Goal: Task Accomplishment & Management: Use online tool/utility

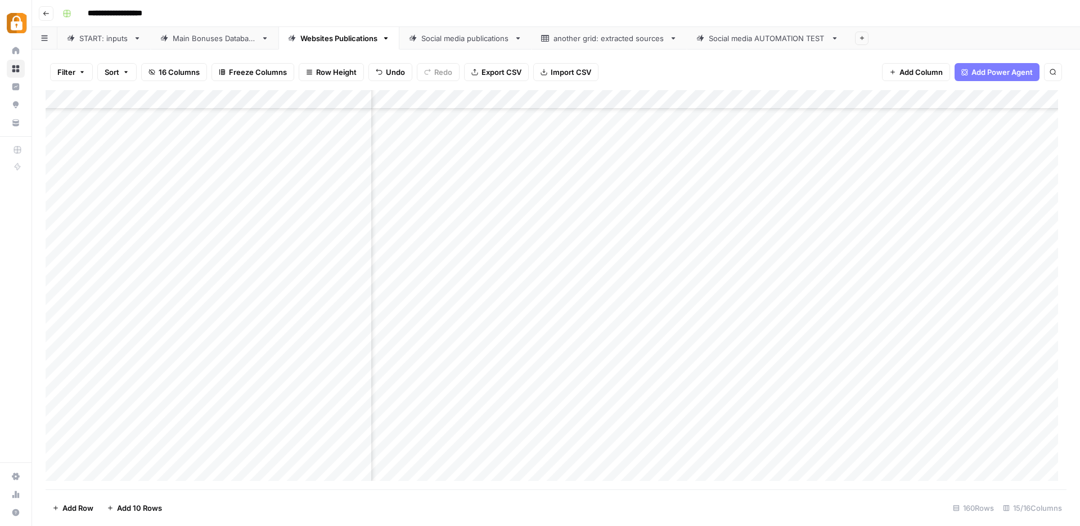
scroll to position [2708, 764]
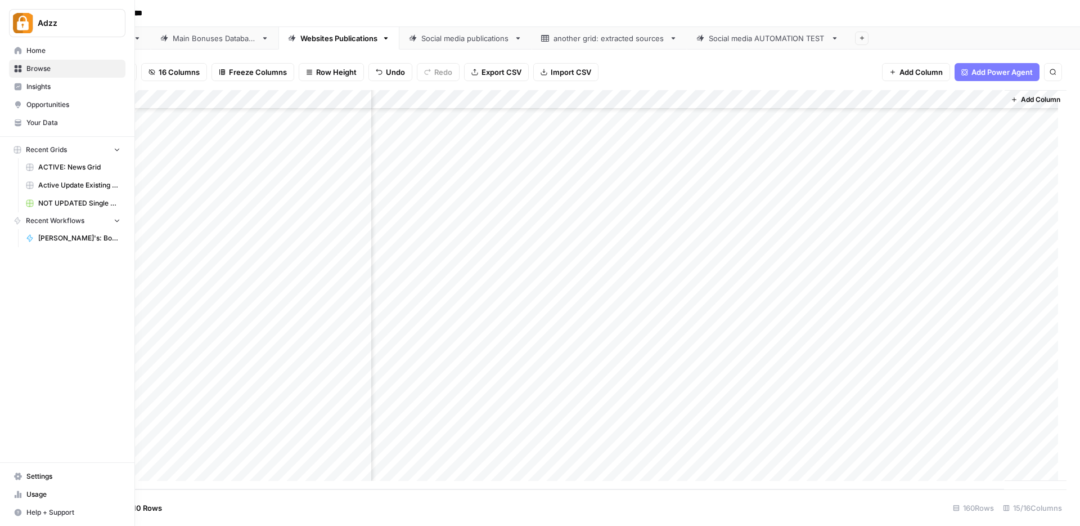
click at [19, 70] on icon at bounding box center [18, 68] width 7 height 7
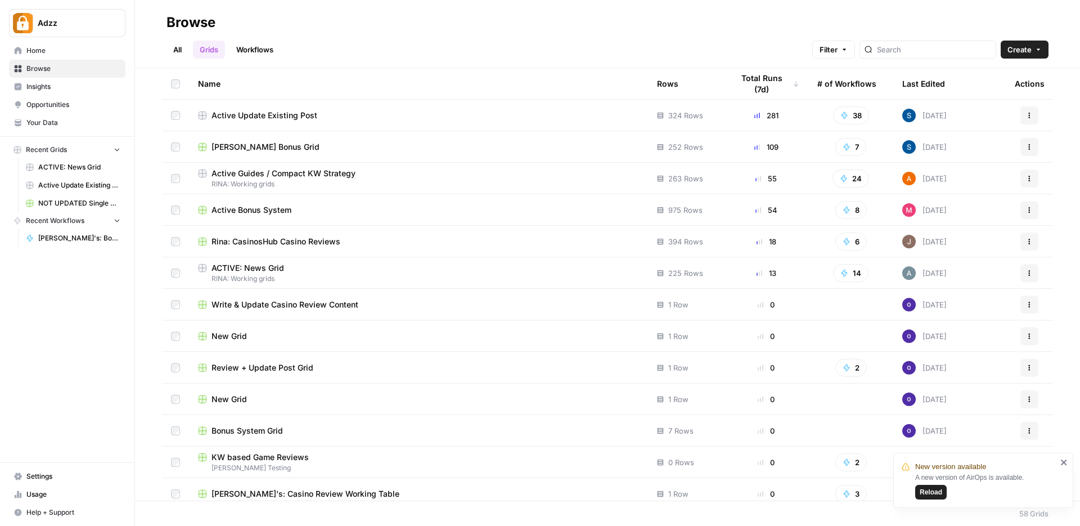
click at [367, 112] on div "Active Update Existing Post" at bounding box center [418, 115] width 441 height 11
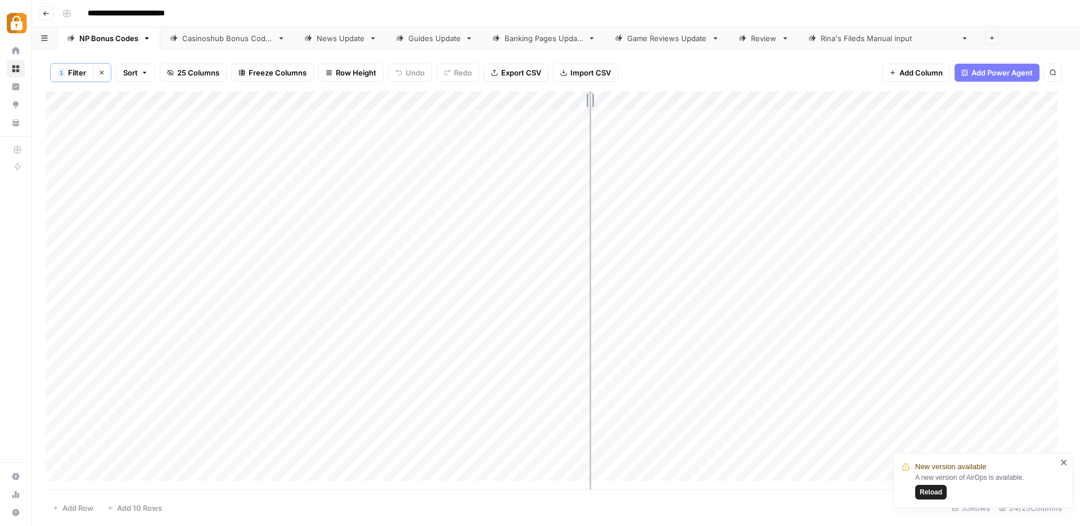
drag, startPoint x: 490, startPoint y: 97, endPoint x: 604, endPoint y: 96, distance: 114.8
click at [604, 96] on div "Add Column" at bounding box center [556, 290] width 1021 height 398
drag, startPoint x: 605, startPoint y: 100, endPoint x: 564, endPoint y: 103, distance: 40.7
click at [564, 103] on div "Add Column" at bounding box center [556, 290] width 1021 height 398
click at [136, 367] on div "Add Column" at bounding box center [556, 290] width 1021 height 398
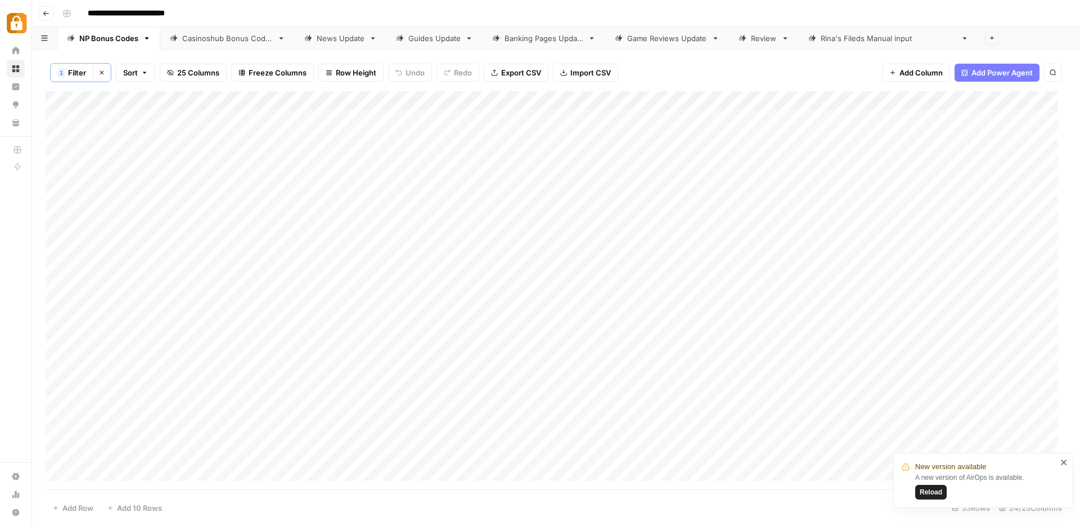
click at [136, 367] on div "Add Column" at bounding box center [556, 290] width 1021 height 398
click at [590, 19] on div "**********" at bounding box center [563, 14] width 1011 height 18
click at [219, 37] on div "Casinoshub Bonus Codes" at bounding box center [227, 38] width 91 height 11
click at [1065, 461] on icon "close" at bounding box center [1064, 462] width 6 height 6
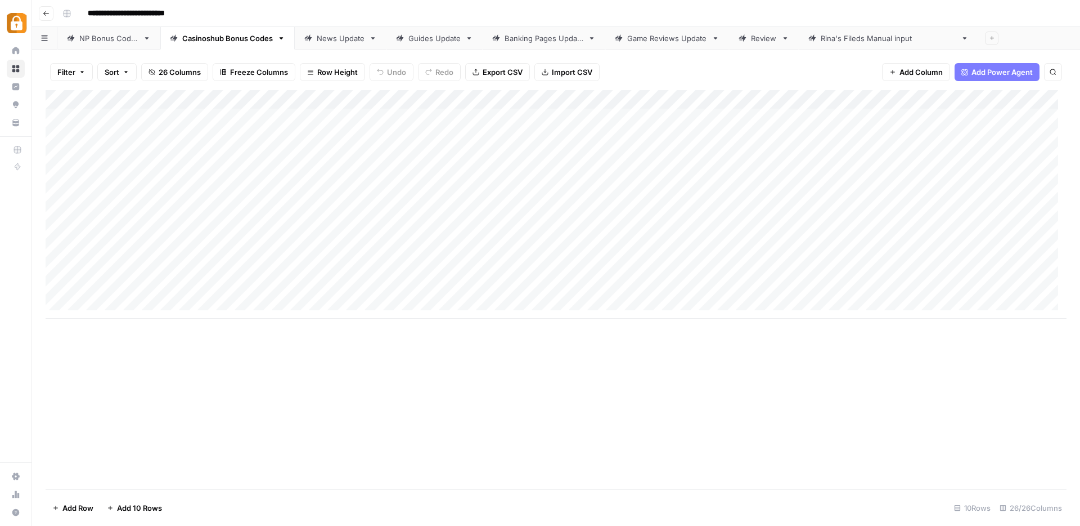
click at [722, 383] on div "Add Column" at bounding box center [556, 289] width 1021 height 399
click at [337, 41] on div "News Update" at bounding box center [341, 38] width 48 height 11
click at [438, 43] on div "Guides Update" at bounding box center [435, 38] width 52 height 11
click at [546, 44] on link "Banking Pages Update" at bounding box center [544, 38] width 123 height 23
click at [669, 42] on div "Game Reviews Update" at bounding box center [667, 38] width 80 height 11
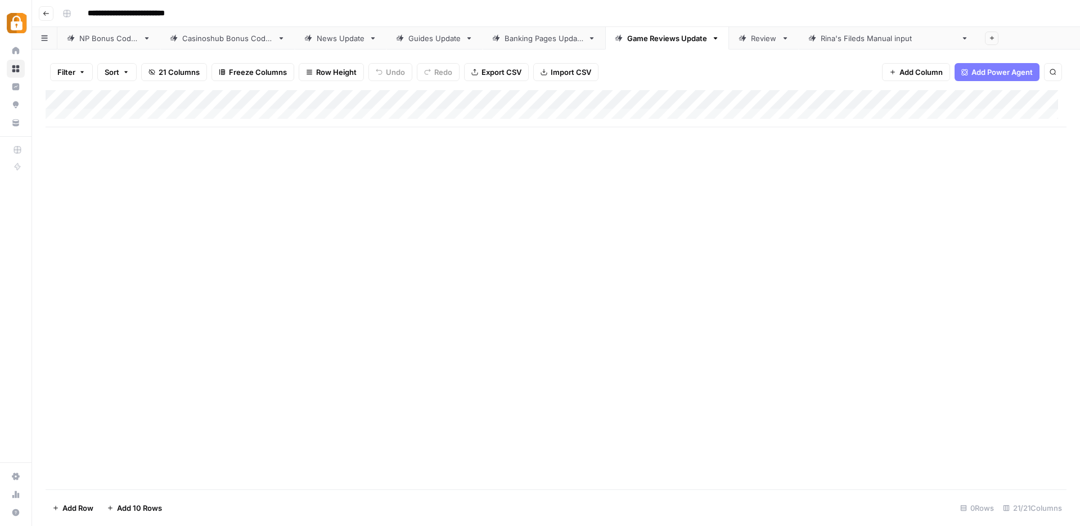
click at [213, 35] on div "Casinoshub Bonus Codes" at bounding box center [227, 38] width 91 height 11
click at [105, 35] on div "NP Bonus Codes" at bounding box center [108, 38] width 59 height 11
click at [216, 37] on div "Casinoshub Bonus Codes" at bounding box center [227, 38] width 91 height 11
click at [95, 298] on div "Add Column" at bounding box center [556, 204] width 1021 height 228
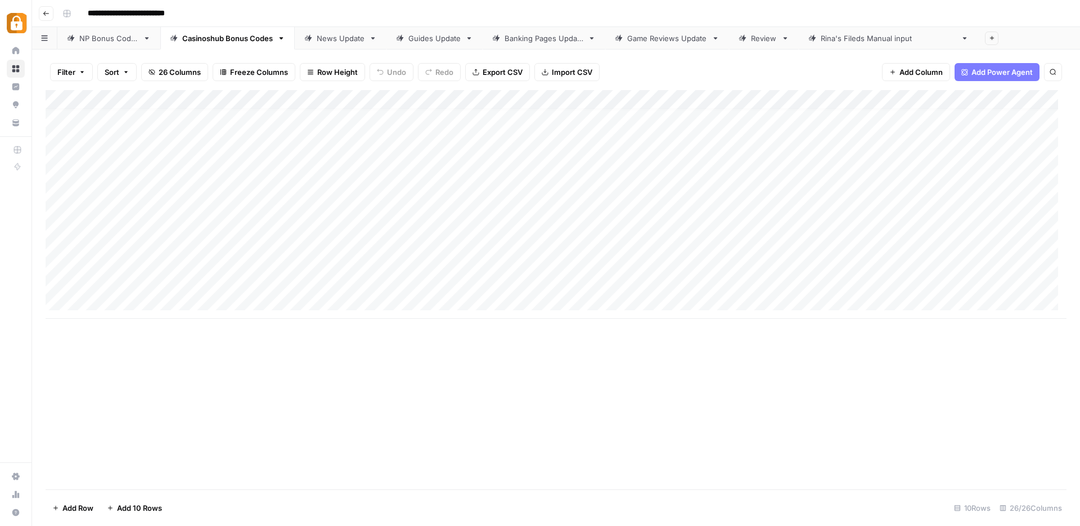
click at [95, 298] on div "Add Column" at bounding box center [556, 204] width 1021 height 228
click at [95, 298] on textarea at bounding box center [174, 302] width 180 height 16
click at [243, 374] on div "Add Column" at bounding box center [556, 289] width 1021 height 399
drag, startPoint x: 574, startPoint y: 401, endPoint x: 644, endPoint y: 409, distance: 70.8
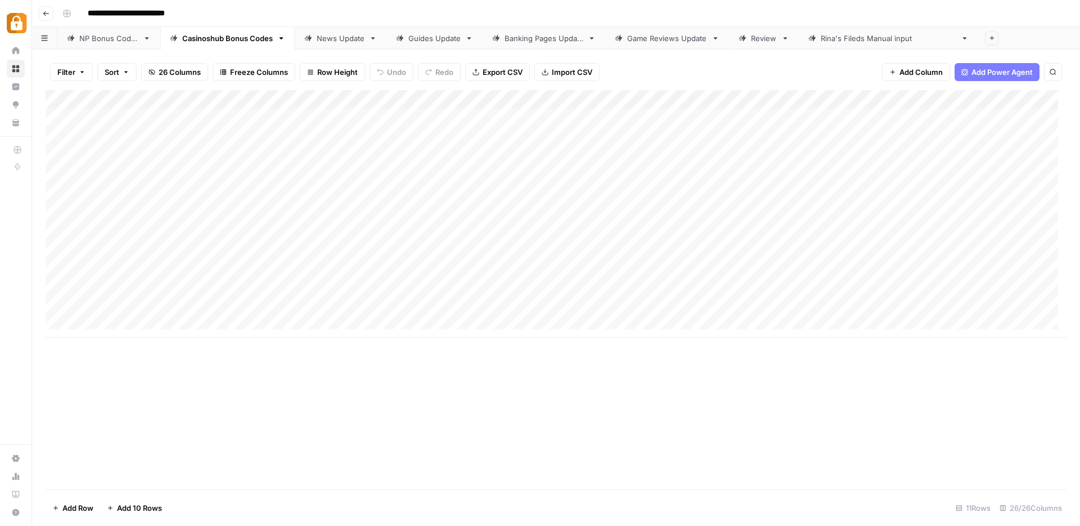
click at [574, 401] on div "Add Column" at bounding box center [556, 289] width 1021 height 399
click at [83, 40] on div "START" at bounding box center [91, 38] width 24 height 11
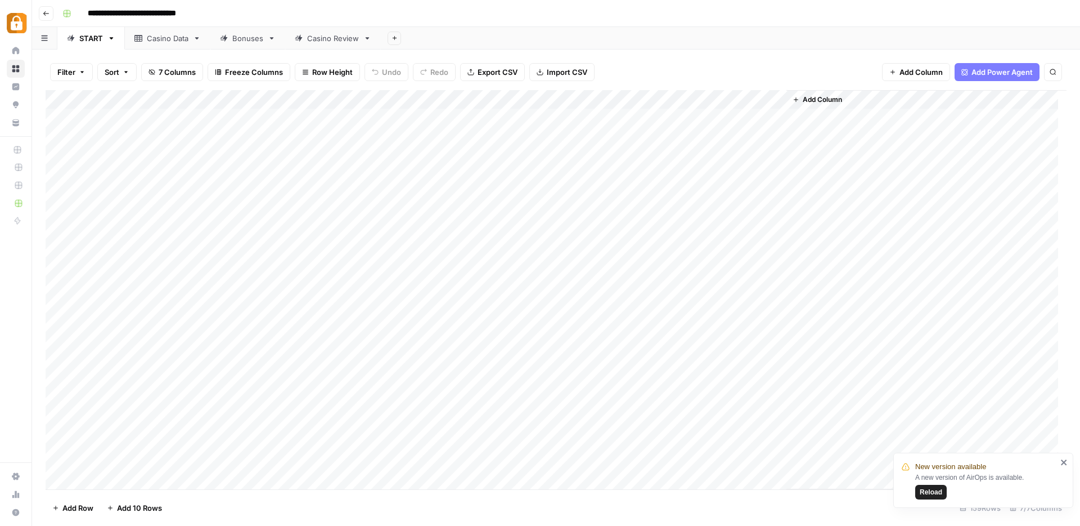
click at [922, 495] on span "Reload" at bounding box center [931, 492] width 23 height 10
type input "*********"
click at [1030, 109] on button "Next Result" at bounding box center [1031, 104] width 14 height 14
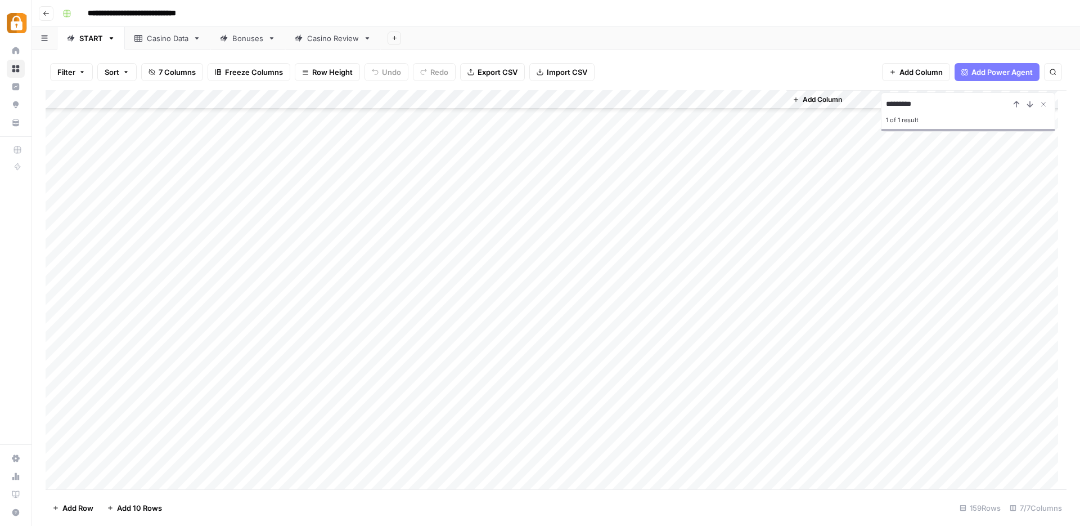
click at [432, 205] on div "Add Column" at bounding box center [556, 289] width 1021 height 399
click at [169, 39] on div "Casino Data" at bounding box center [168, 38] width 42 height 11
click at [169, 454] on div "Add Column" at bounding box center [556, 289] width 1021 height 399
click at [334, 37] on div "Casino Review" at bounding box center [333, 38] width 52 height 11
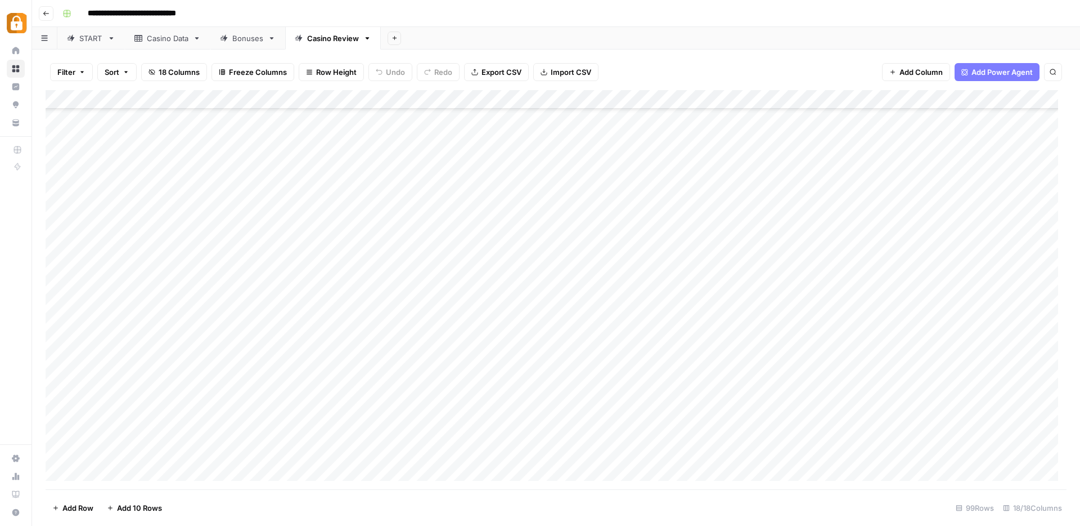
scroll to position [1541, 0]
click at [100, 469] on div "Add Column" at bounding box center [556, 289] width 1021 height 399
click at [279, 452] on div "Add Column" at bounding box center [556, 289] width 1021 height 399
click at [171, 433] on div "Add Column" at bounding box center [556, 289] width 1021 height 399
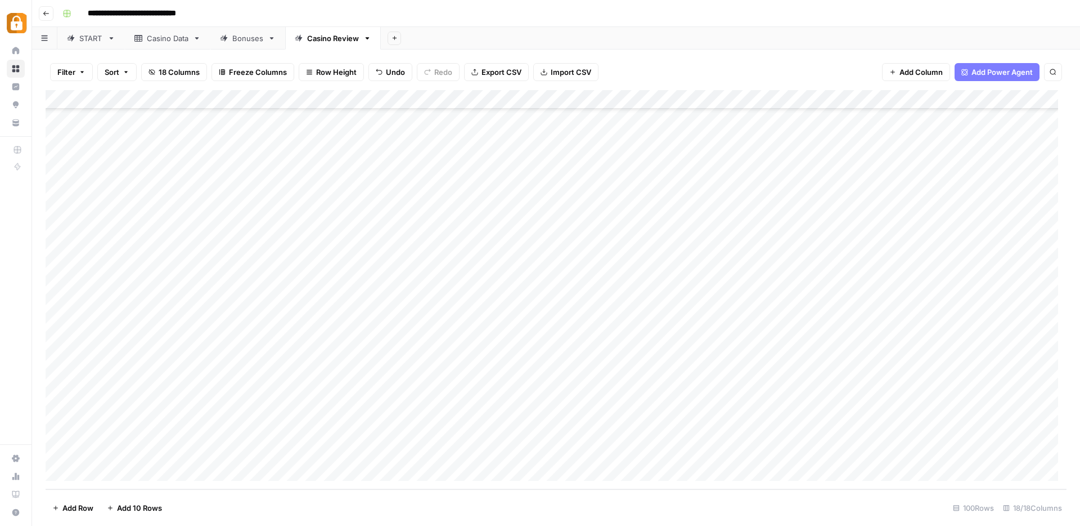
drag, startPoint x: 187, startPoint y: 441, endPoint x: 183, endPoint y: 452, distance: 11.7
click at [183, 452] on div "Add Column" at bounding box center [556, 289] width 1021 height 399
click at [391, 451] on div "Add Column" at bounding box center [556, 289] width 1021 height 399
click at [96, 42] on div "START" at bounding box center [91, 38] width 24 height 11
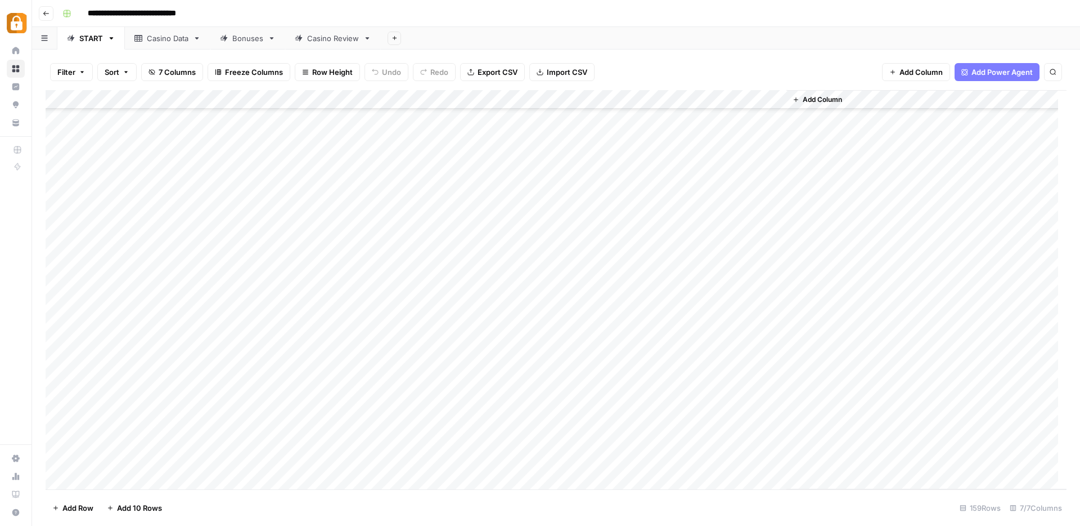
click at [56, 284] on div "Add Column" at bounding box center [556, 289] width 1021 height 399
click at [434, 286] on div "Add Column" at bounding box center [556, 289] width 1021 height 399
click at [430, 305] on div "Add Column" at bounding box center [556, 289] width 1021 height 399
click at [436, 343] on div "Add Column" at bounding box center [556, 289] width 1021 height 399
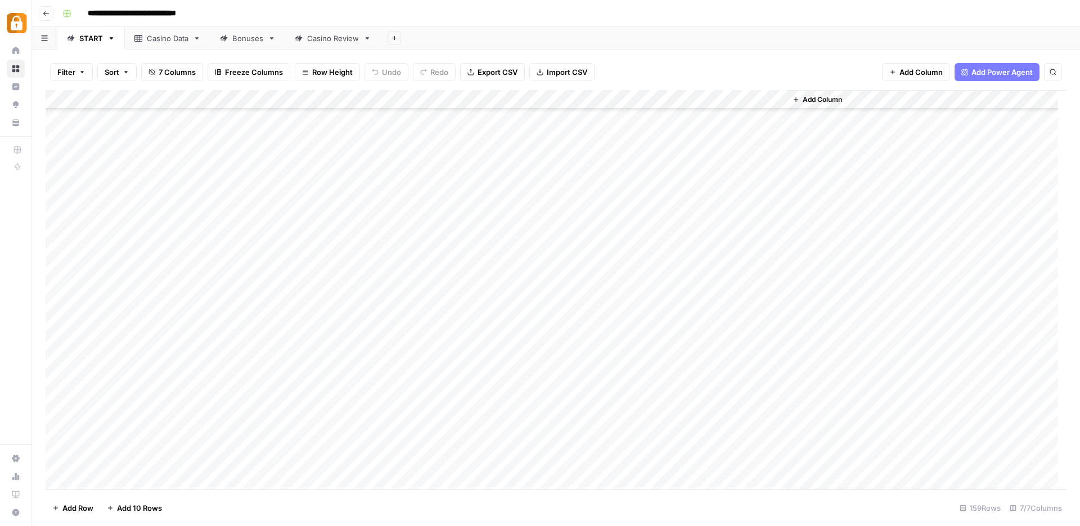
click at [170, 37] on div "Casino Data" at bounding box center [168, 38] width 42 height 11
click at [146, 433] on div "Add Column" at bounding box center [556, 289] width 1021 height 399
click at [330, 36] on div "Casino Review" at bounding box center [333, 38] width 52 height 11
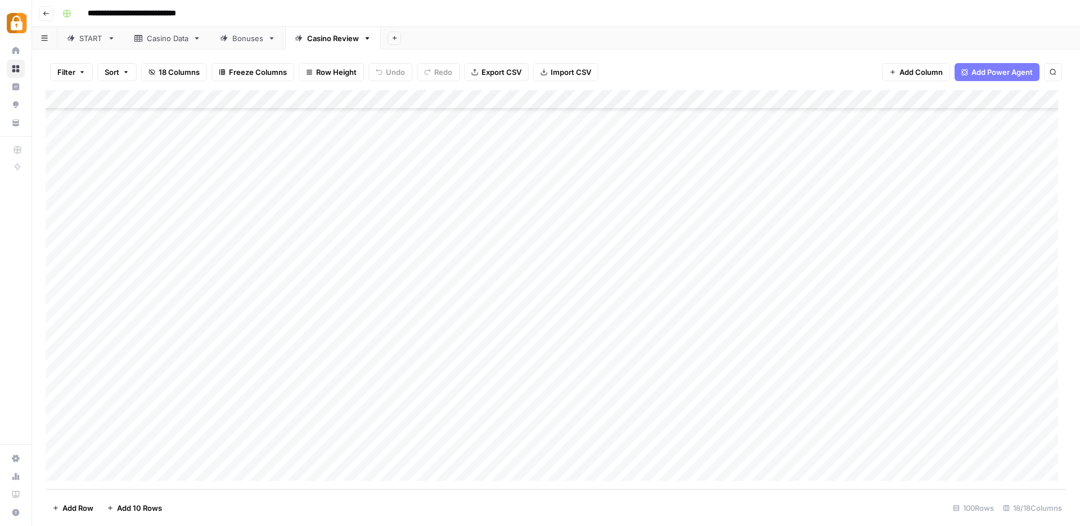
click at [95, 470] on div "Add Column" at bounding box center [556, 289] width 1021 height 399
click at [96, 470] on div "Add Column" at bounding box center [556, 289] width 1021 height 399
click at [96, 472] on div "Add Column" at bounding box center [556, 289] width 1021 height 399
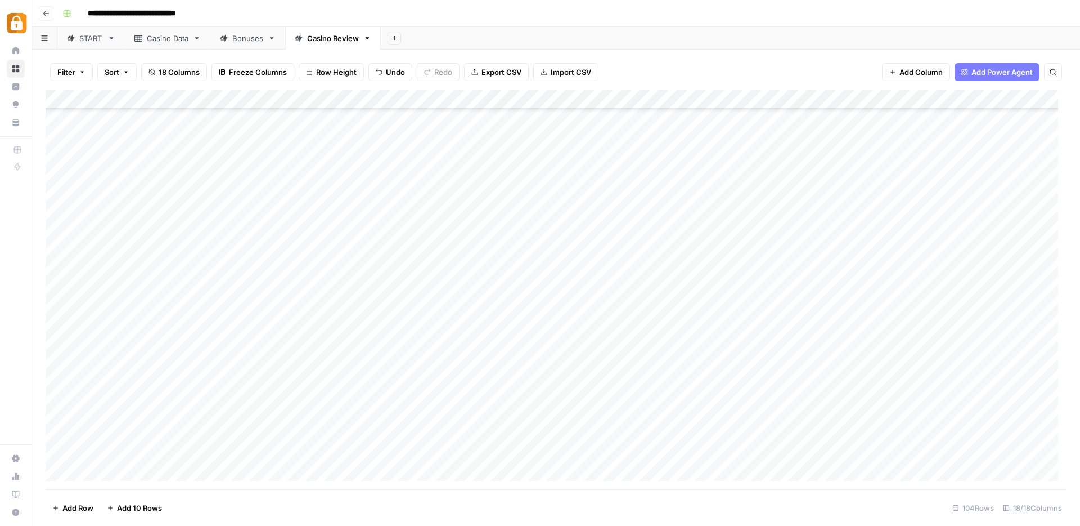
click at [192, 392] on div "Add Column" at bounding box center [556, 289] width 1021 height 399
click at [176, 378] on div "Add Column" at bounding box center [556, 289] width 1021 height 399
drag, startPoint x: 186, startPoint y: 384, endPoint x: 183, endPoint y: 457, distance: 72.6
click at [183, 457] on div "Add Column" at bounding box center [556, 289] width 1021 height 399
click at [221, 412] on div "Add Column" at bounding box center [556, 289] width 1021 height 399
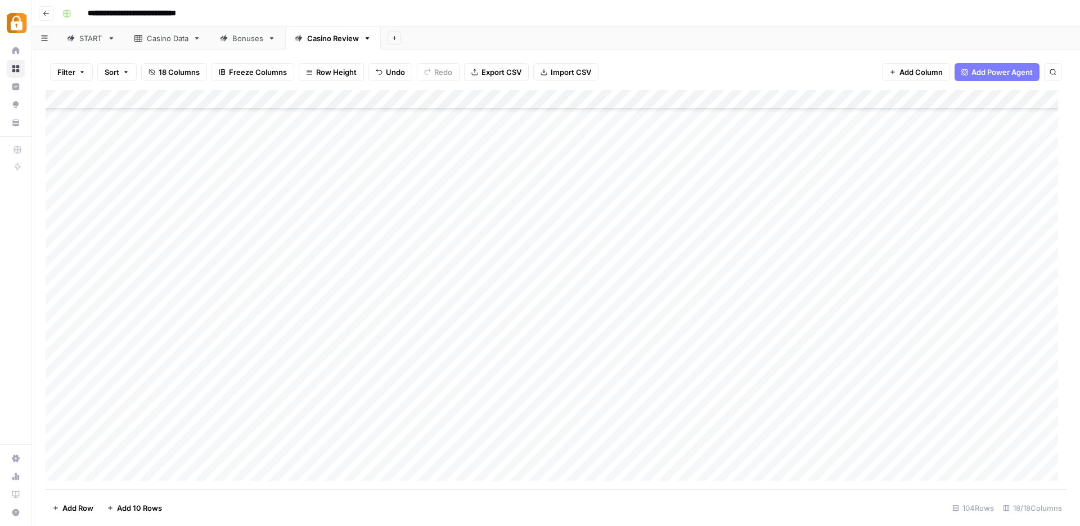
click at [385, 394] on div "Add Column" at bounding box center [556, 289] width 1021 height 399
click at [165, 38] on div "Casino Data" at bounding box center [168, 38] width 42 height 11
click at [150, 432] on div "Add Column" at bounding box center [556, 289] width 1021 height 399
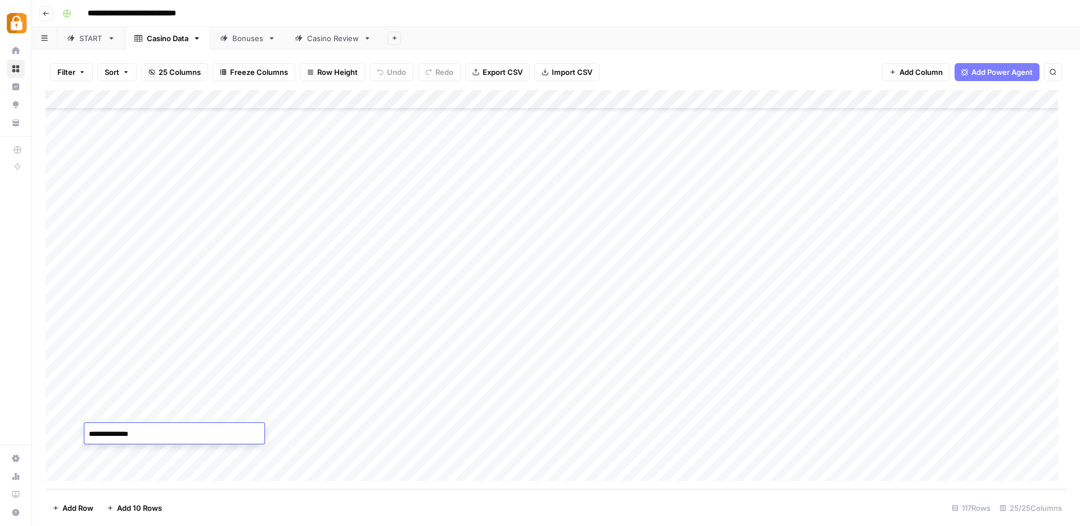
drag, startPoint x: 150, startPoint y: 432, endPoint x: 131, endPoint y: 446, distance: 24.1
click at [116, 435] on textarea "**********" at bounding box center [174, 434] width 180 height 16
type textarea "*******"
click at [162, 410] on div "Add Column" at bounding box center [556, 289] width 1021 height 399
click at [149, 428] on div "Add Column" at bounding box center [556, 289] width 1021 height 399
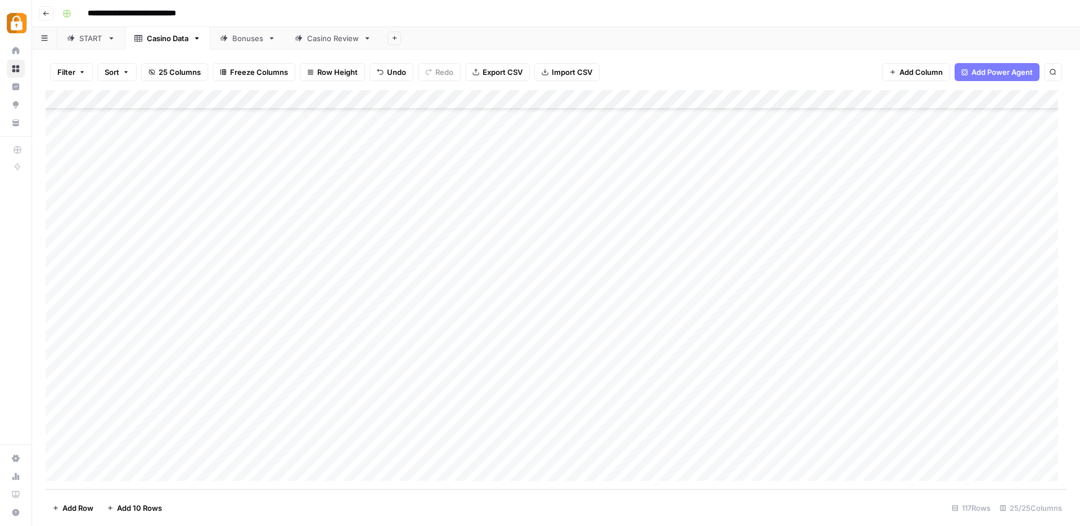
click at [324, 40] on div "Casino Review" at bounding box center [333, 38] width 52 height 11
click at [233, 414] on div "Add Column" at bounding box center [556, 289] width 1021 height 399
click at [241, 433] on div "Add Column" at bounding box center [556, 289] width 1021 height 399
click at [379, 411] on div "Add Column" at bounding box center [556, 289] width 1021 height 399
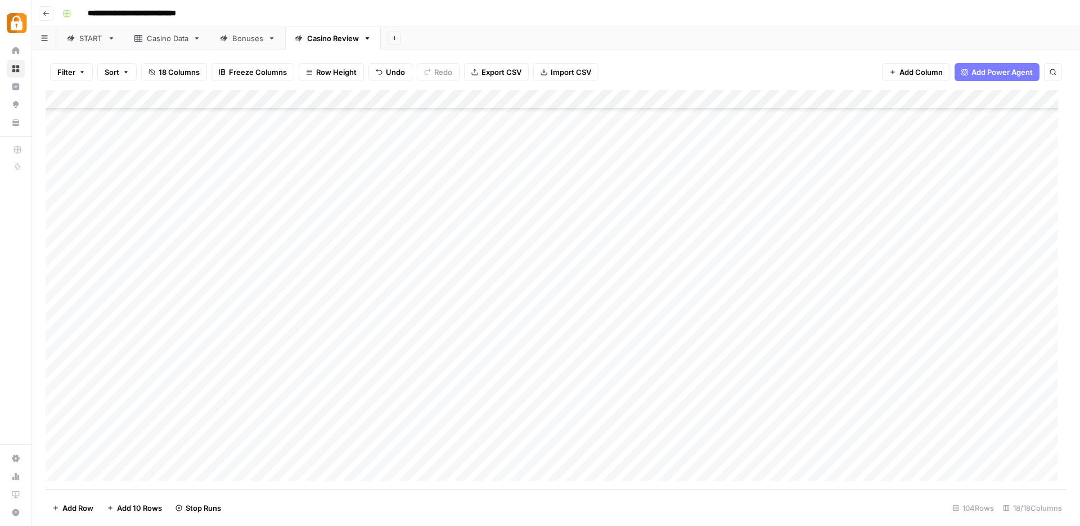
click at [148, 38] on div "Casino Data" at bounding box center [168, 38] width 42 height 11
click at [156, 455] on div "Add Column" at bounding box center [556, 289] width 1021 height 399
drag, startPoint x: 160, startPoint y: 452, endPoint x: 126, endPoint y: 454, distance: 33.8
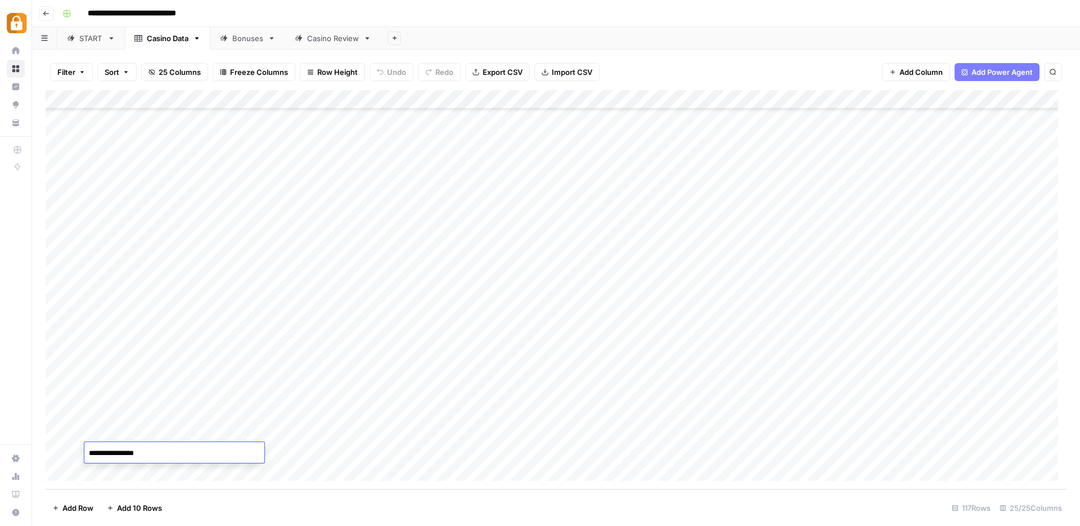
click at [126, 453] on textarea "**********" at bounding box center [174, 453] width 180 height 16
type textarea "*********"
click at [170, 428] on div "Add Column" at bounding box center [556, 289] width 1021 height 399
click at [164, 443] on div "Add Column" at bounding box center [556, 289] width 1021 height 399
click at [327, 40] on div "Casino Review" at bounding box center [333, 38] width 52 height 11
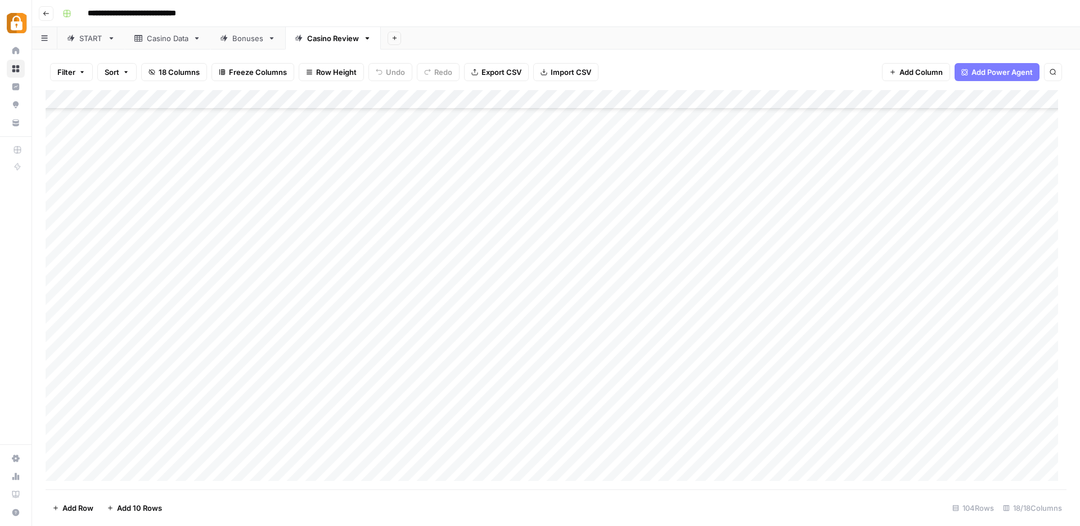
scroll to position [1636, 0]
click at [255, 429] on div "Add Column" at bounding box center [556, 289] width 1021 height 399
click at [384, 430] on div "Add Column" at bounding box center [556, 289] width 1021 height 399
click at [841, 374] on div "Add Column" at bounding box center [556, 289] width 1021 height 399
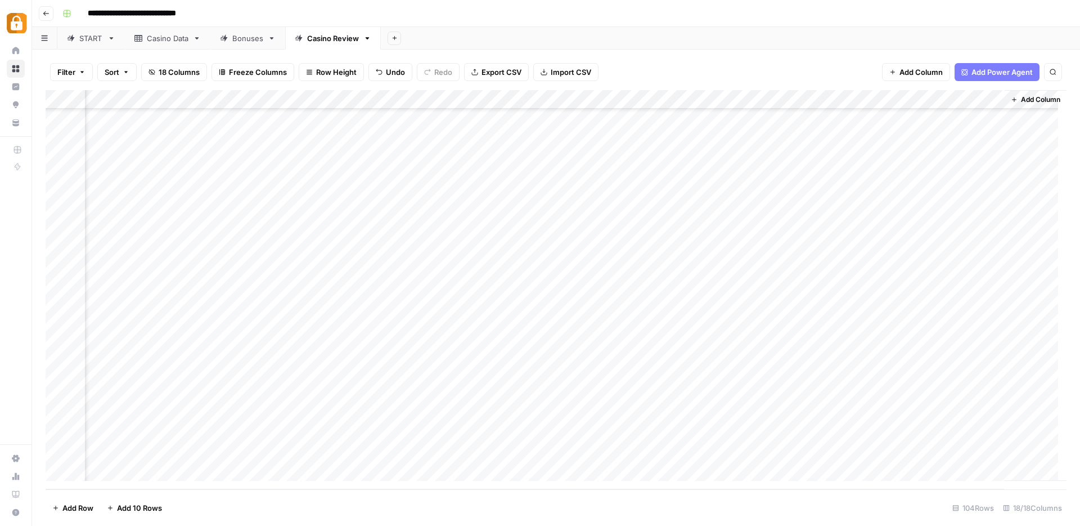
click at [844, 393] on div "Add Column" at bounding box center [556, 289] width 1021 height 399
click at [845, 416] on div "Add Column" at bounding box center [556, 289] width 1021 height 399
click at [846, 430] on div "Add Column" at bounding box center [556, 289] width 1021 height 399
click at [186, 40] on div "Casino Data" at bounding box center [168, 38] width 42 height 11
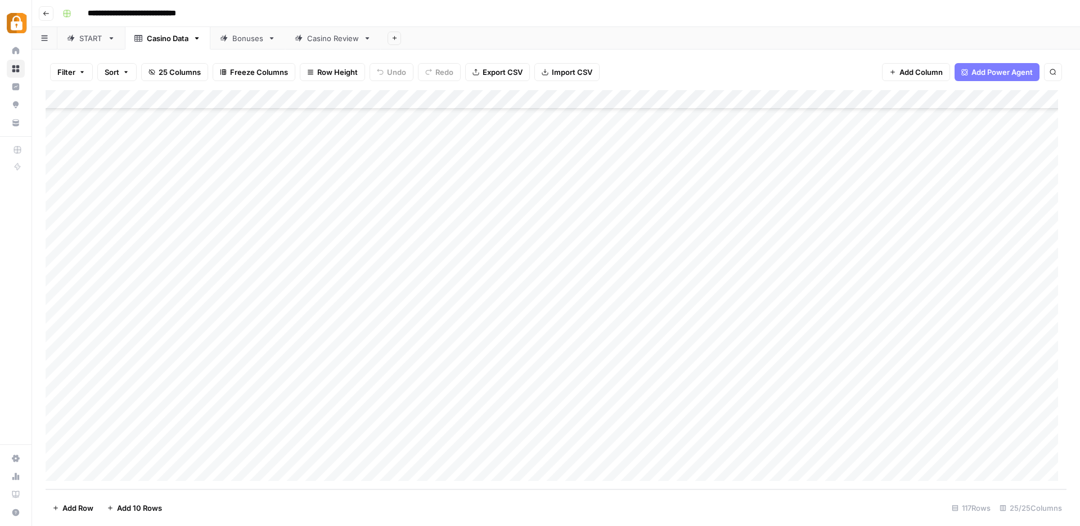
click at [60, 392] on div "Add Column" at bounding box center [556, 289] width 1021 height 399
click at [239, 392] on div "Add Column" at bounding box center [556, 289] width 1021 height 399
click at [241, 395] on textarea "**********" at bounding box center [276, 396] width 180 height 16
type textarea "**********"
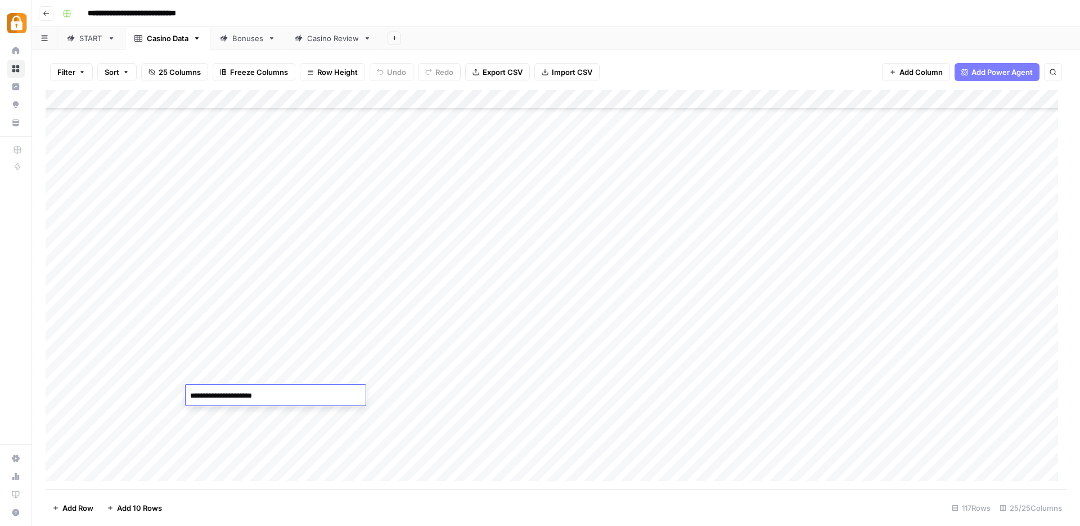
click at [521, 395] on div "Add Column" at bounding box center [556, 289] width 1021 height 399
click at [245, 396] on div "Add Column" at bounding box center [556, 289] width 1021 height 399
click at [517, 397] on div "Add Column" at bounding box center [556, 289] width 1021 height 399
click at [58, 394] on div "Add Column" at bounding box center [556, 289] width 1021 height 399
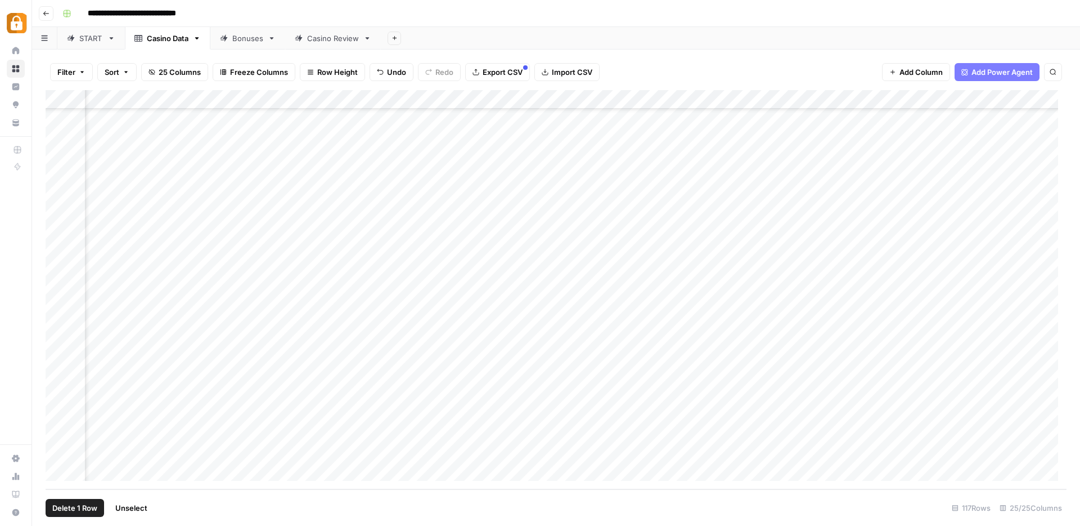
scroll to position [1885, 1743]
click at [627, 393] on div "Add Column" at bounding box center [556, 289] width 1021 height 399
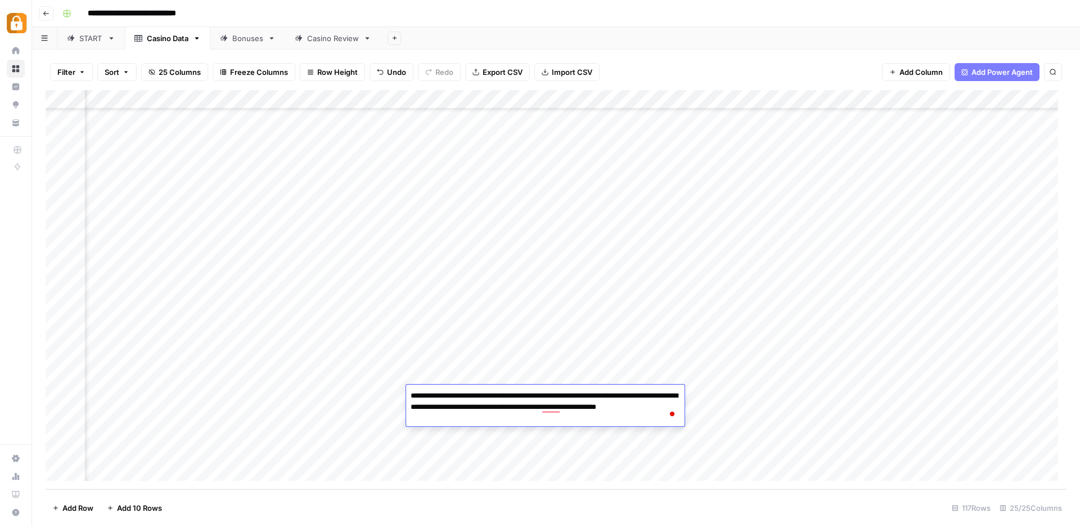
click at [543, 273] on div "Add Column" at bounding box center [556, 289] width 1021 height 399
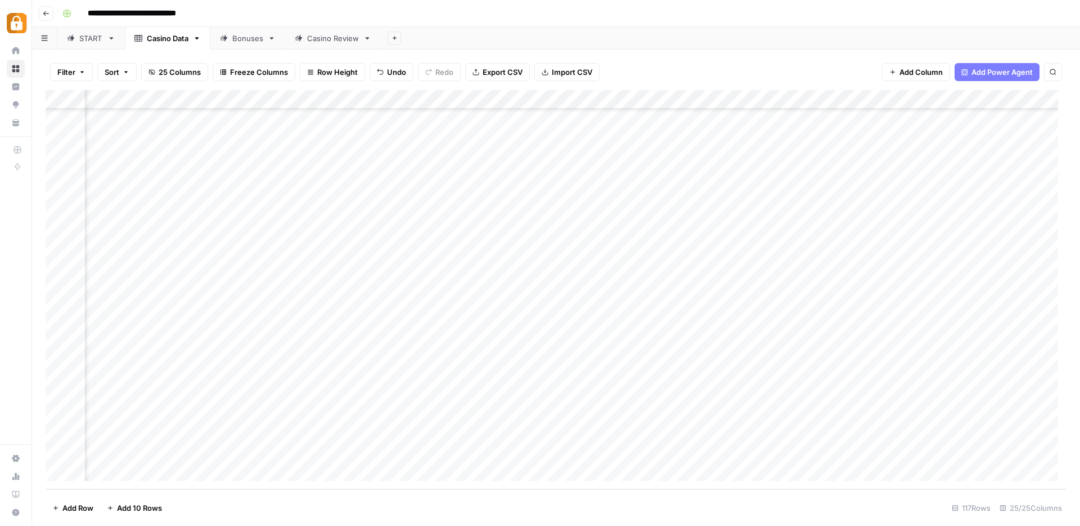
click at [609, 399] on div "Add Column" at bounding box center [556, 289] width 1021 height 399
click at [549, 388] on div "Add Column" at bounding box center [556, 289] width 1021 height 399
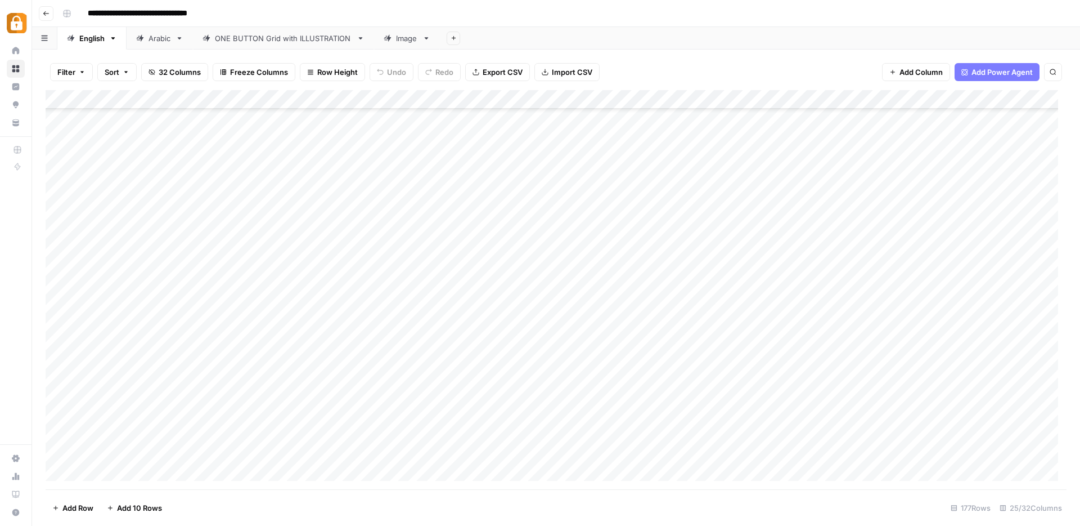
click at [89, 240] on div "Add Column" at bounding box center [556, 289] width 1021 height 399
click at [88, 239] on textarea "*********" at bounding box center [174, 244] width 180 height 16
type textarea "**********"
click at [129, 243] on textarea "**********" at bounding box center [174, 244] width 180 height 16
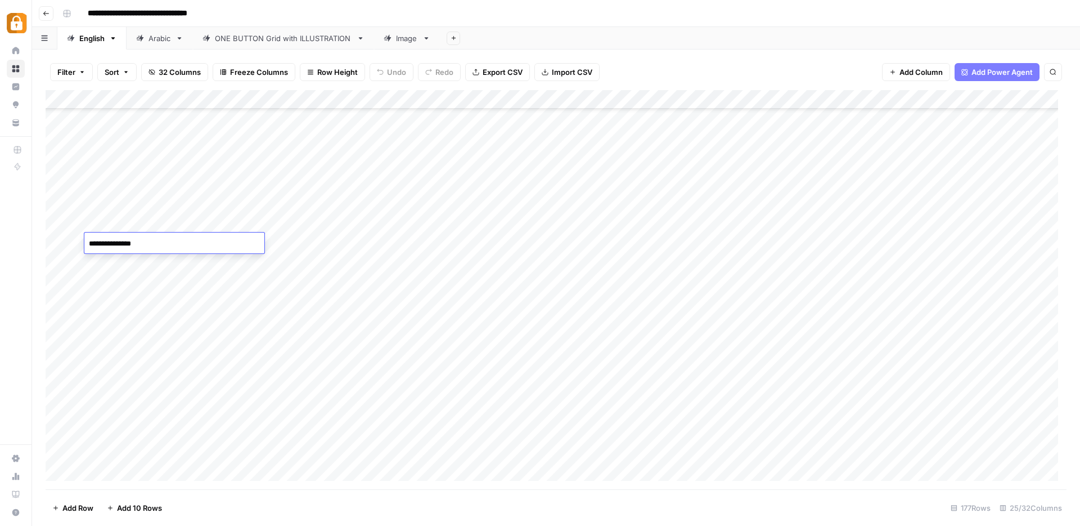
click at [129, 259] on div "Add Column" at bounding box center [556, 289] width 1021 height 399
click at [133, 243] on div "Add Column" at bounding box center [556, 289] width 1021 height 399
drag, startPoint x: 140, startPoint y: 250, endPoint x: 138, endPoint y: 296, distance: 45.6
click at [138, 296] on div "Add Column" at bounding box center [556, 289] width 1021 height 399
click at [109, 263] on div "Add Column" at bounding box center [556, 289] width 1021 height 399
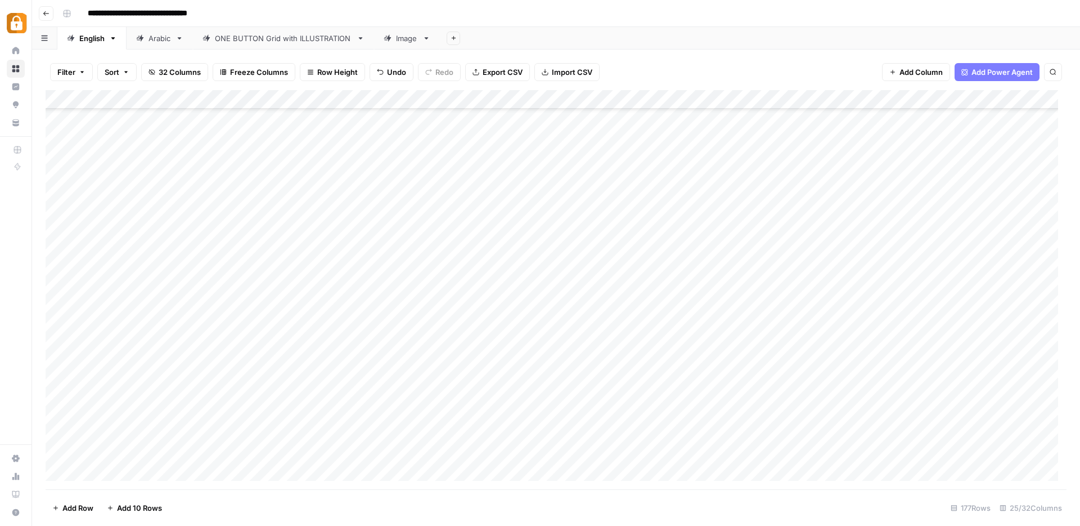
scroll to position [2667, 0]
click at [127, 267] on div "Add Column" at bounding box center [556, 289] width 1021 height 399
click at [116, 166] on div "Add Column" at bounding box center [556, 289] width 1021 height 399
click at [106, 210] on div "Add Column" at bounding box center [556, 289] width 1021 height 399
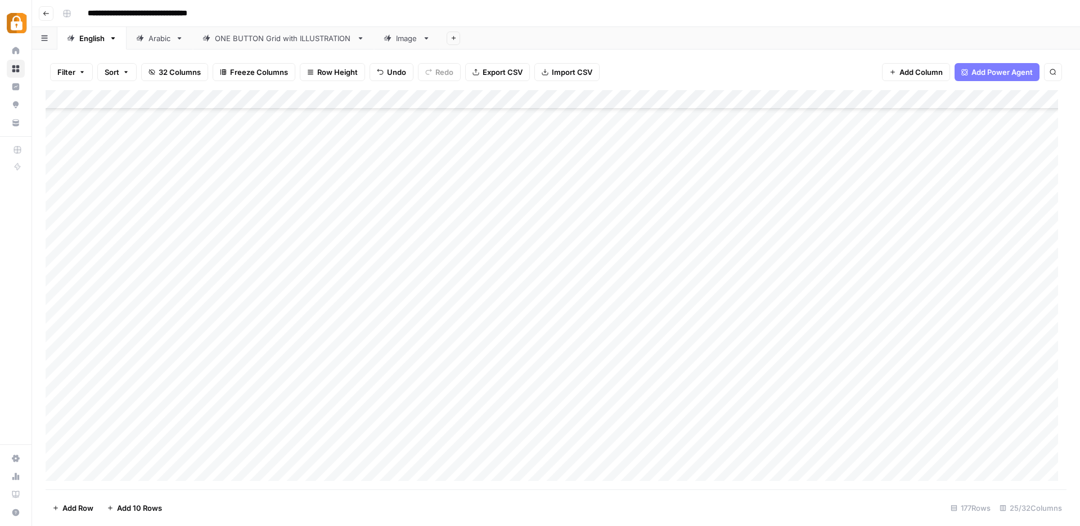
click at [118, 181] on div "Add Column" at bounding box center [556, 289] width 1021 height 399
click at [401, 209] on div "Add Column" at bounding box center [556, 289] width 1021 height 399
click at [447, 221] on div "Add Column" at bounding box center [556, 289] width 1021 height 399
click at [113, 186] on div "Add Column" at bounding box center [556, 289] width 1021 height 399
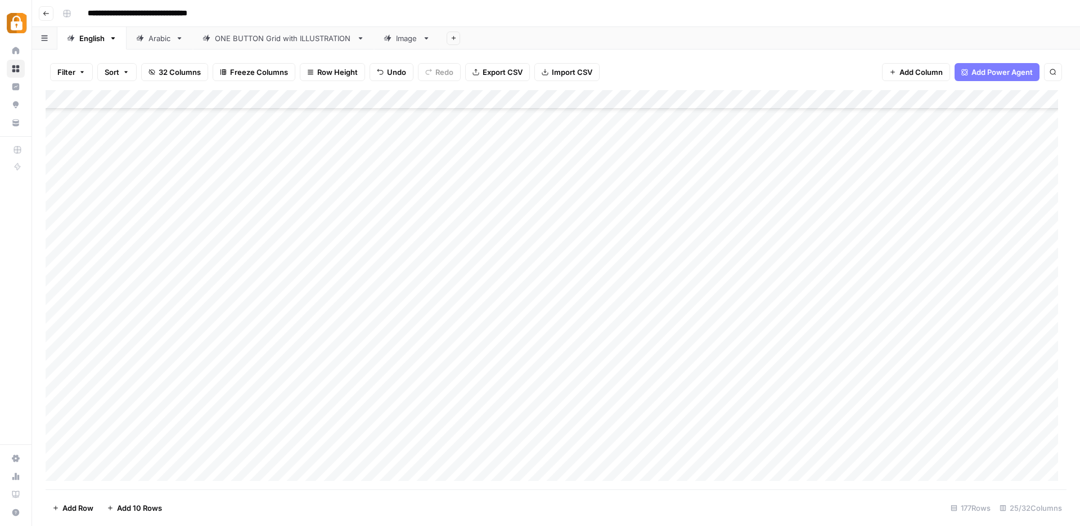
click at [388, 258] on div "Add Column" at bounding box center [556, 289] width 1021 height 399
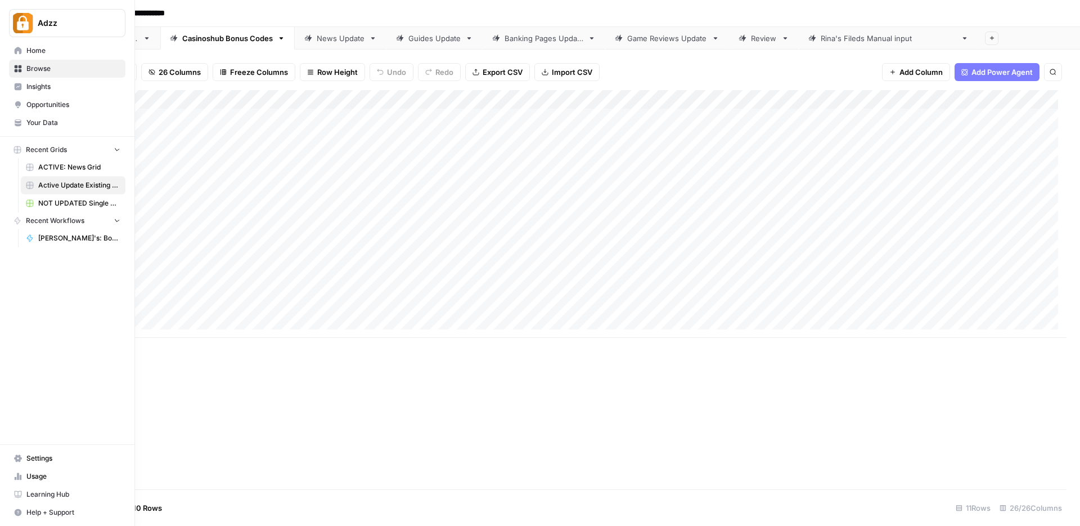
click at [7, 68] on nav "Home Browse Insights Opportunities Your Data" at bounding box center [67, 86] width 134 height 99
click at [43, 66] on span "Browse" at bounding box center [73, 69] width 94 height 10
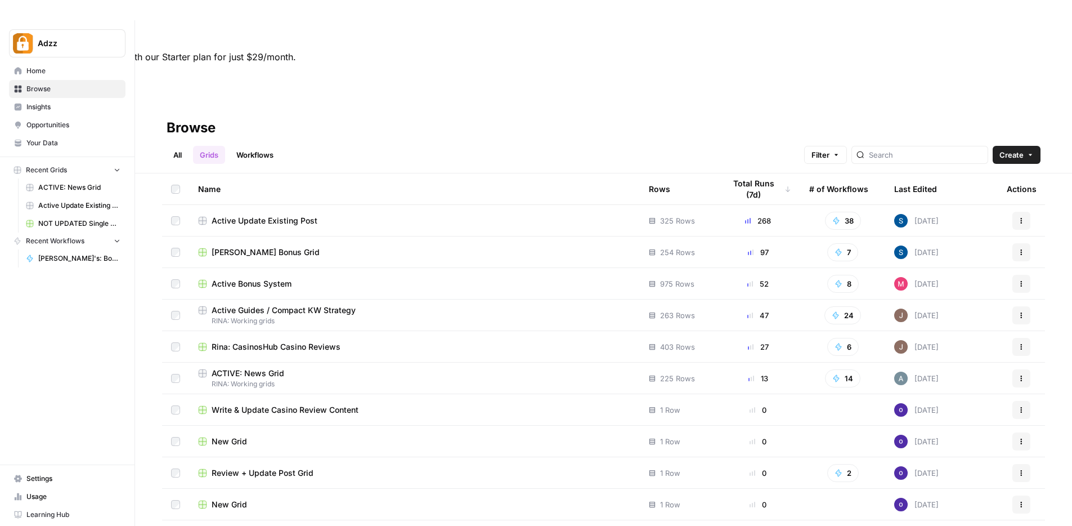
click at [275, 278] on span "Active Bonus System" at bounding box center [252, 283] width 80 height 11
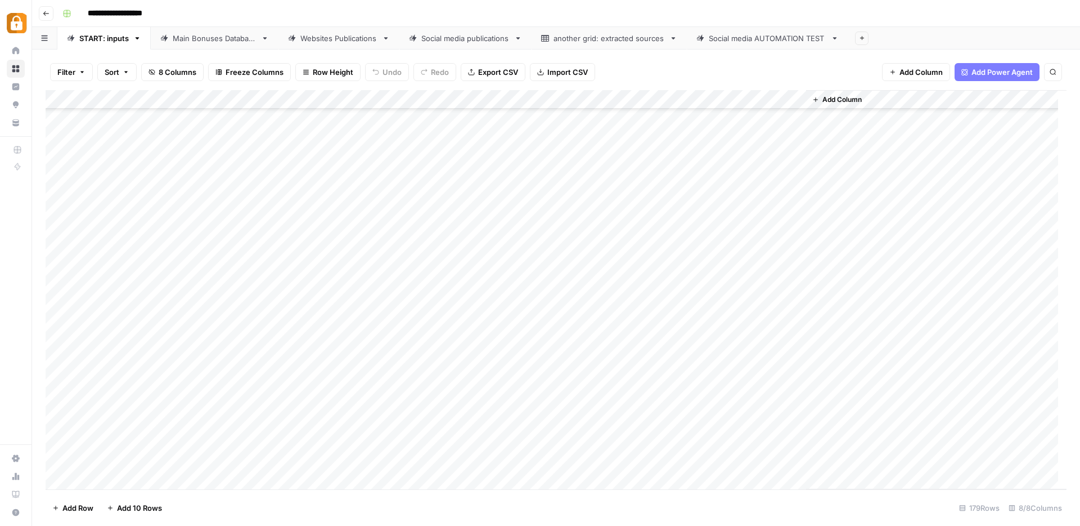
scroll to position [3063, 0]
click at [92, 482] on div "Add Column" at bounding box center [556, 289] width 1021 height 399
click at [93, 481] on div "Add Column" at bounding box center [556, 289] width 1021 height 399
click at [94, 481] on div "Add Column" at bounding box center [556, 289] width 1021 height 399
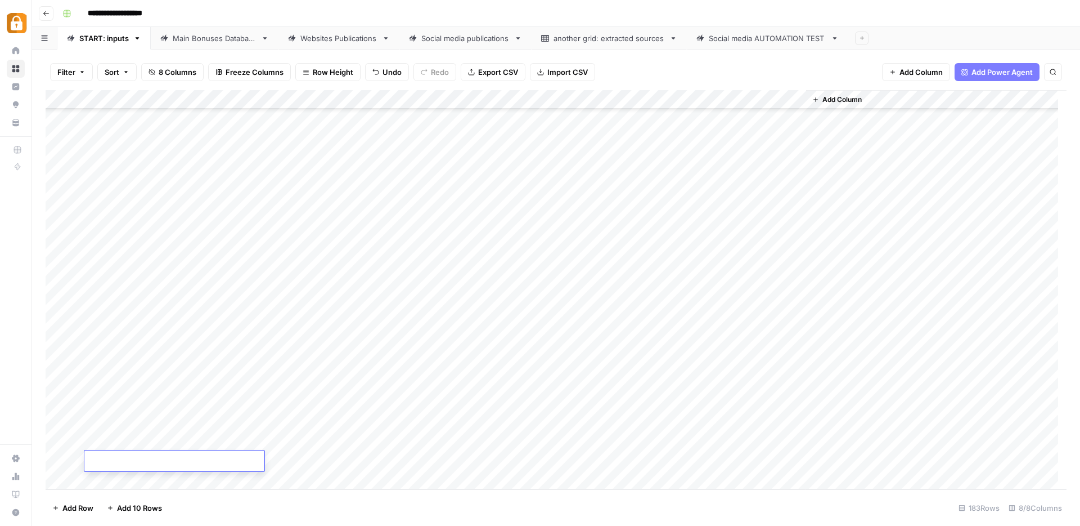
click at [94, 481] on div "Add Column" at bounding box center [556, 289] width 1021 height 399
click at [196, 384] on div "Add Column" at bounding box center [556, 289] width 1021 height 399
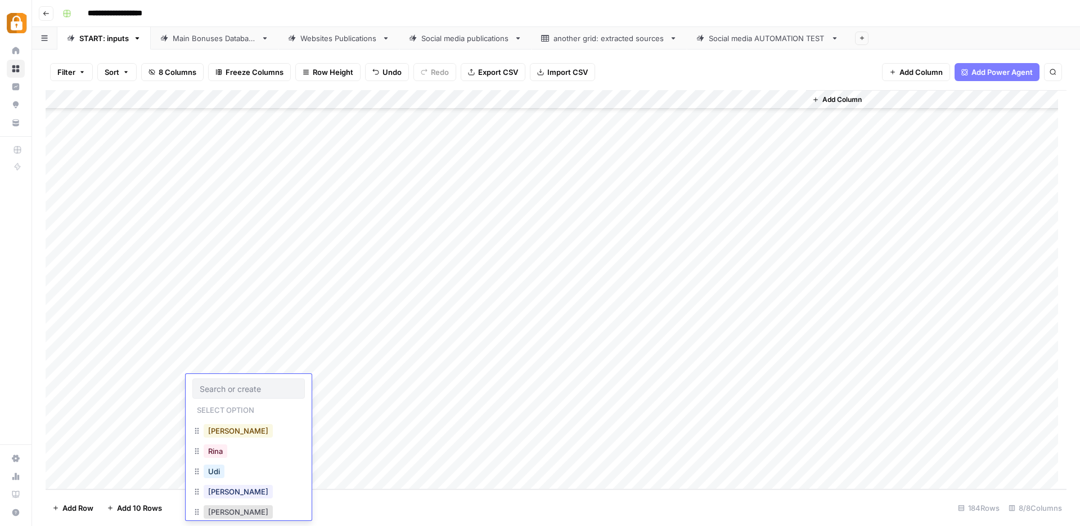
scroll to position [38, 0]
click at [217, 488] on button "Julie" at bounding box center [238, 491] width 69 height 14
click at [300, 384] on div "Add Column" at bounding box center [556, 289] width 1021 height 399
click at [342, 389] on div "Add Column" at bounding box center [556, 289] width 1021 height 399
click at [342, 389] on textarea at bounding box center [332, 385] width 180 height 16
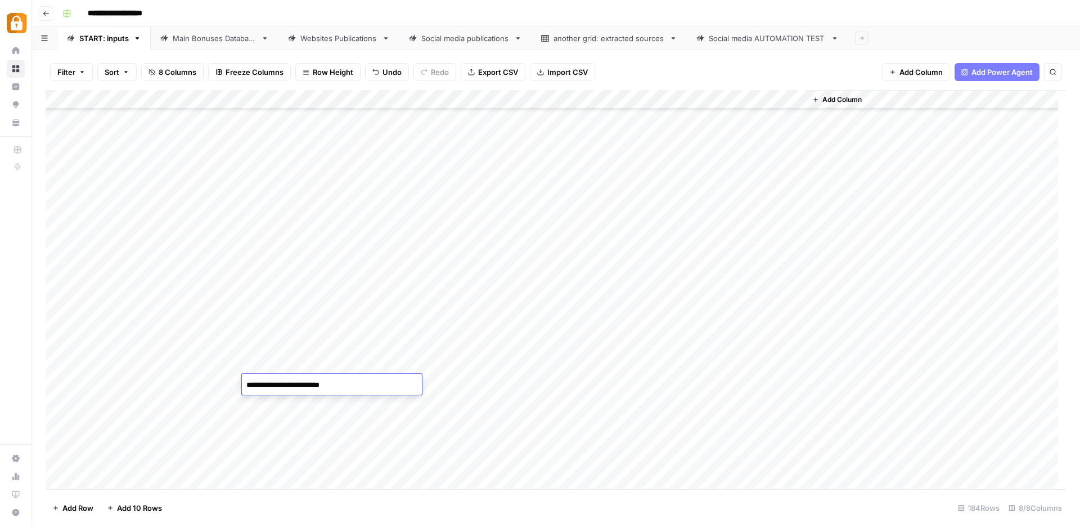
paste textarea "**********"
type textarea "**********"
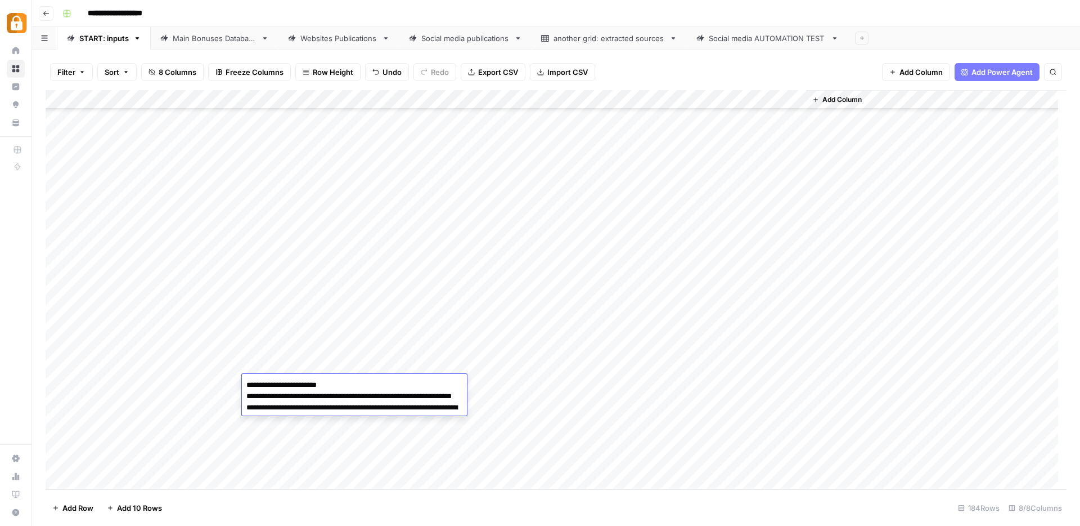
scroll to position [241, 0]
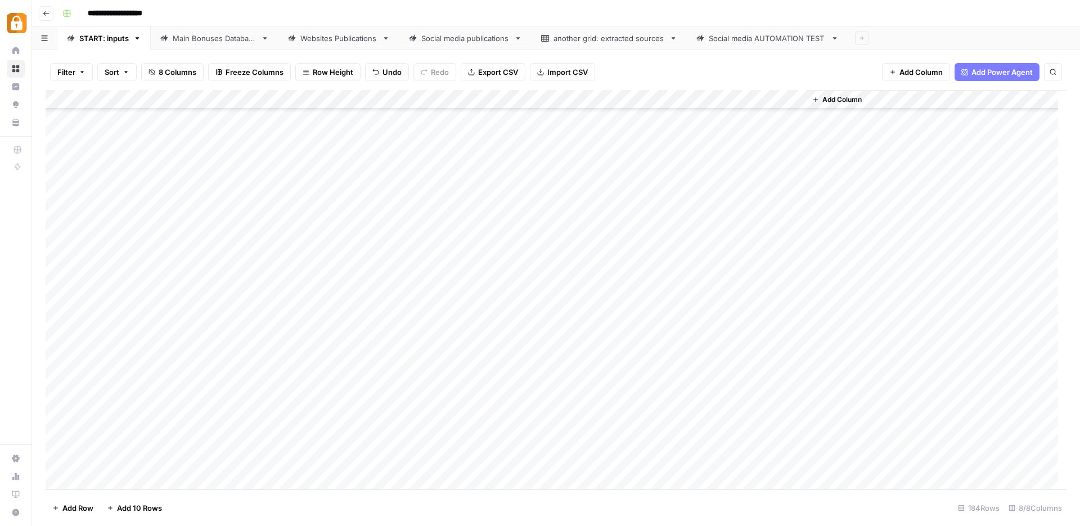
click at [508, 380] on div "Add Column" at bounding box center [556, 289] width 1021 height 399
click at [508, 381] on div "Add Column" at bounding box center [556, 289] width 1021 height 399
click at [509, 381] on div at bounding box center [513, 388] width 113 height 20
click at [484, 477] on button "WP" at bounding box center [479, 480] width 21 height 14
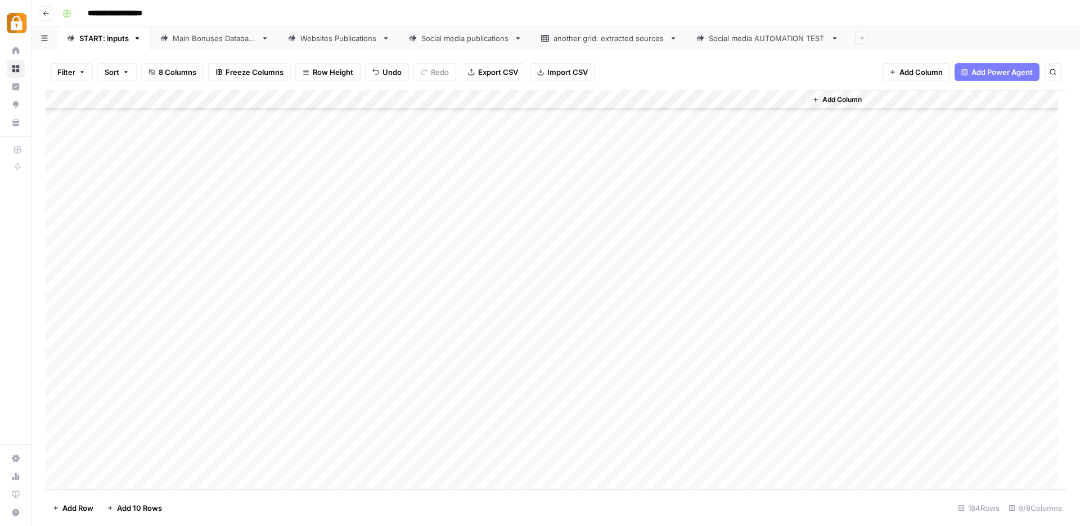
click at [741, 382] on div "Add Column" at bounding box center [556, 289] width 1021 height 399
